Goal: Information Seeking & Learning: Understand process/instructions

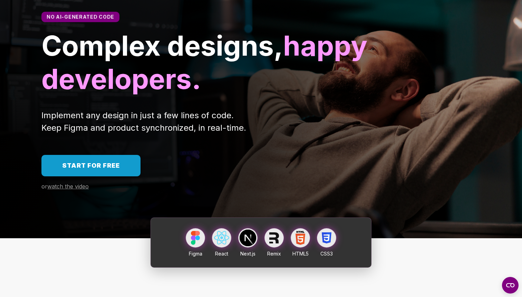
scroll to position [58, 0]
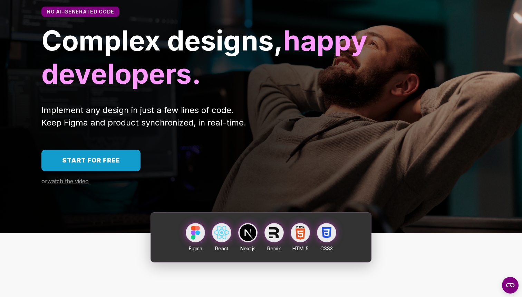
click at [104, 152] on link "Start for free" at bounding box center [90, 160] width 99 height 21
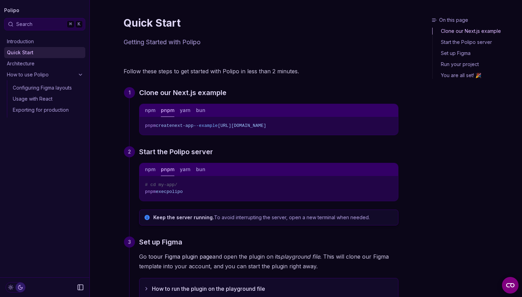
click at [164, 115] on button "pnpm" at bounding box center [167, 110] width 13 height 13
click at [186, 108] on button "yarn" at bounding box center [185, 110] width 11 height 13
click at [200, 110] on button "bun" at bounding box center [200, 110] width 9 height 13
click at [191, 110] on div "npm pnpm yarn bun" at bounding box center [269, 110] width 259 height 13
click at [169, 112] on button "pnpm" at bounding box center [167, 110] width 13 height 13
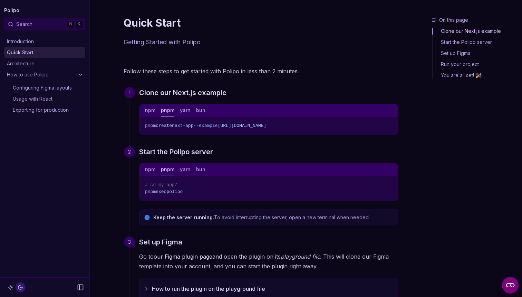
click at [159, 110] on div "npm pnpm yarn bun" at bounding box center [269, 110] width 259 height 13
click at [156, 110] on div "npm pnpm yarn bun" at bounding box center [269, 110] width 259 height 13
click at [154, 111] on button "npm" at bounding box center [150, 110] width 10 height 13
click at [189, 278] on button "How to run the plugin on the playground file" at bounding box center [269, 288] width 259 height 21
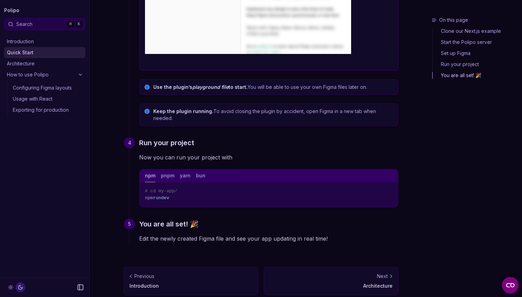
scroll to position [767, 0]
